Goal: Find specific page/section: Find specific page/section

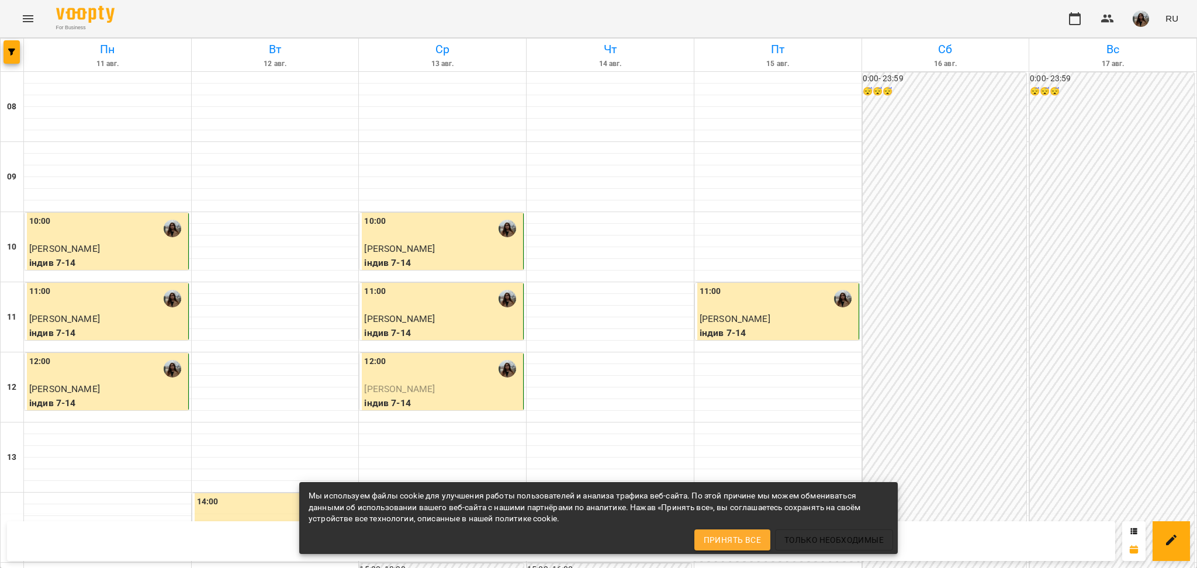
scroll to position [389, 0]
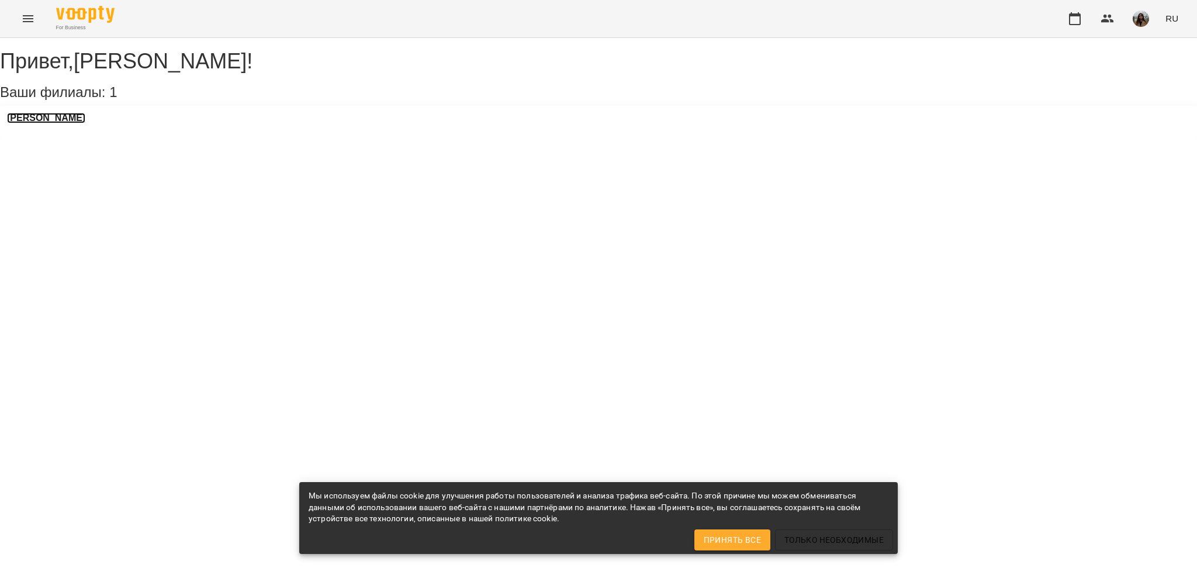
click at [58, 123] on h3 "Бондаренко Андрій" at bounding box center [46, 118] width 78 height 11
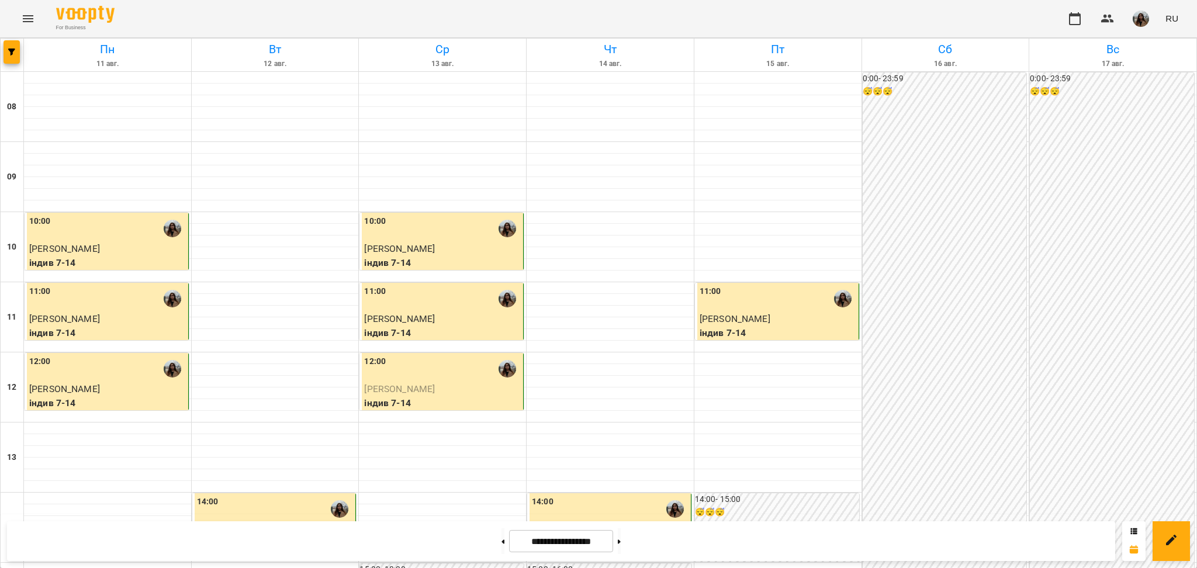
scroll to position [389, 0]
